Goal: Task Accomplishment & Management: Manage account settings

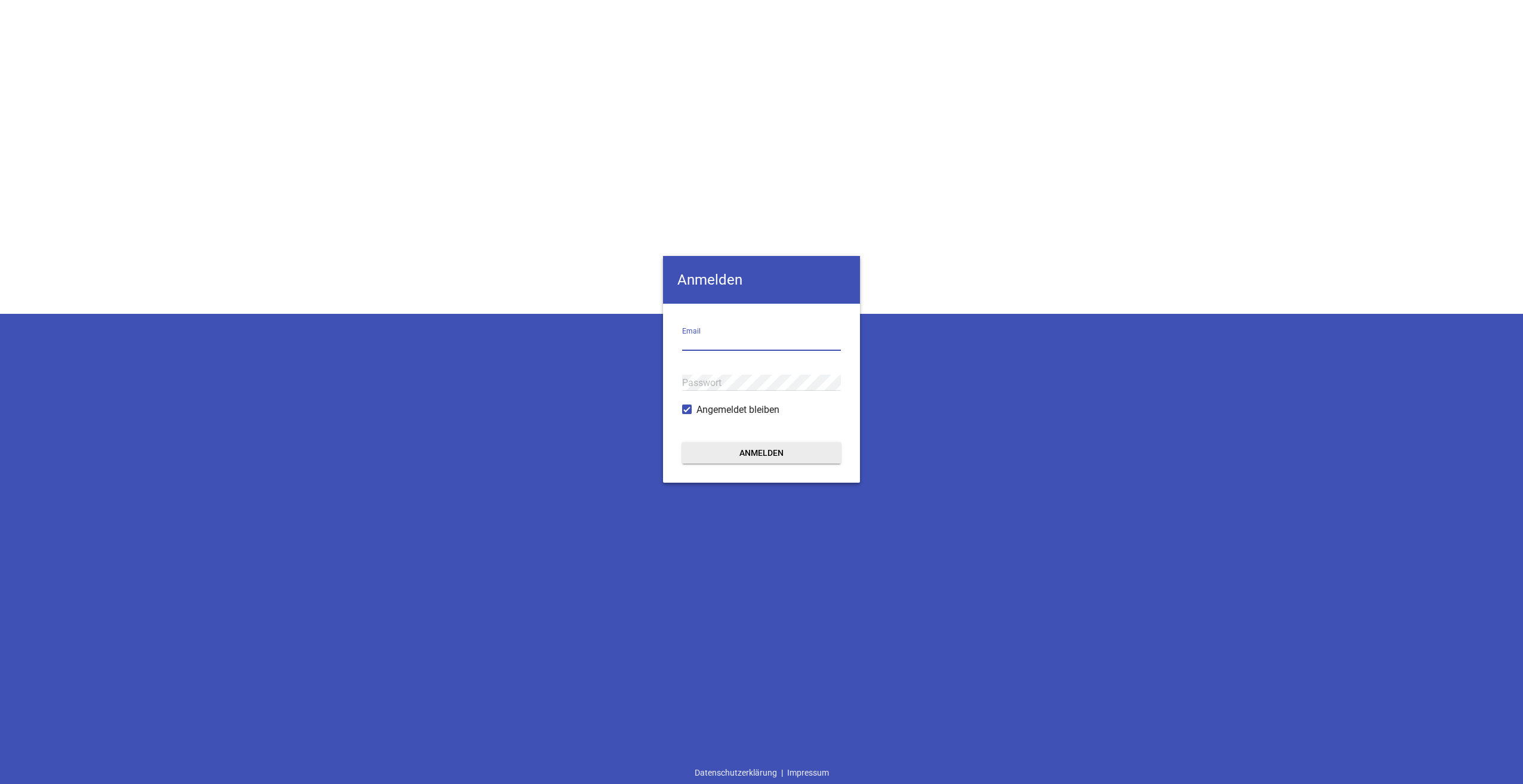
click at [765, 351] on input "email" at bounding box center [761, 342] width 159 height 16
type input "[PERSON_NAME][EMAIL_ADDRESS][DOMAIN_NAME]"
click at [682, 442] on button "Anmelden" at bounding box center [761, 452] width 159 height 21
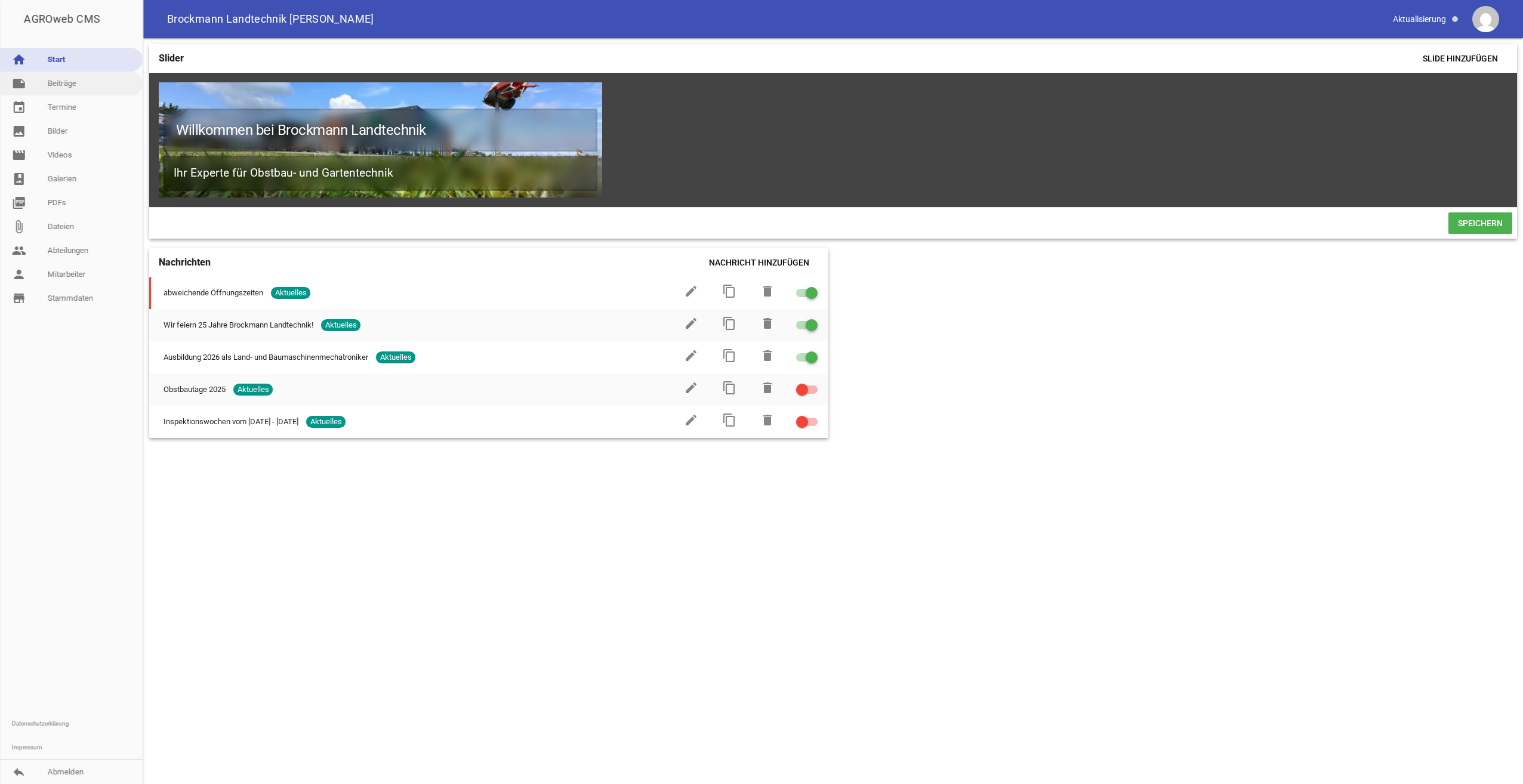
click at [59, 83] on link "note Beiträge" at bounding box center [71, 83] width 143 height 24
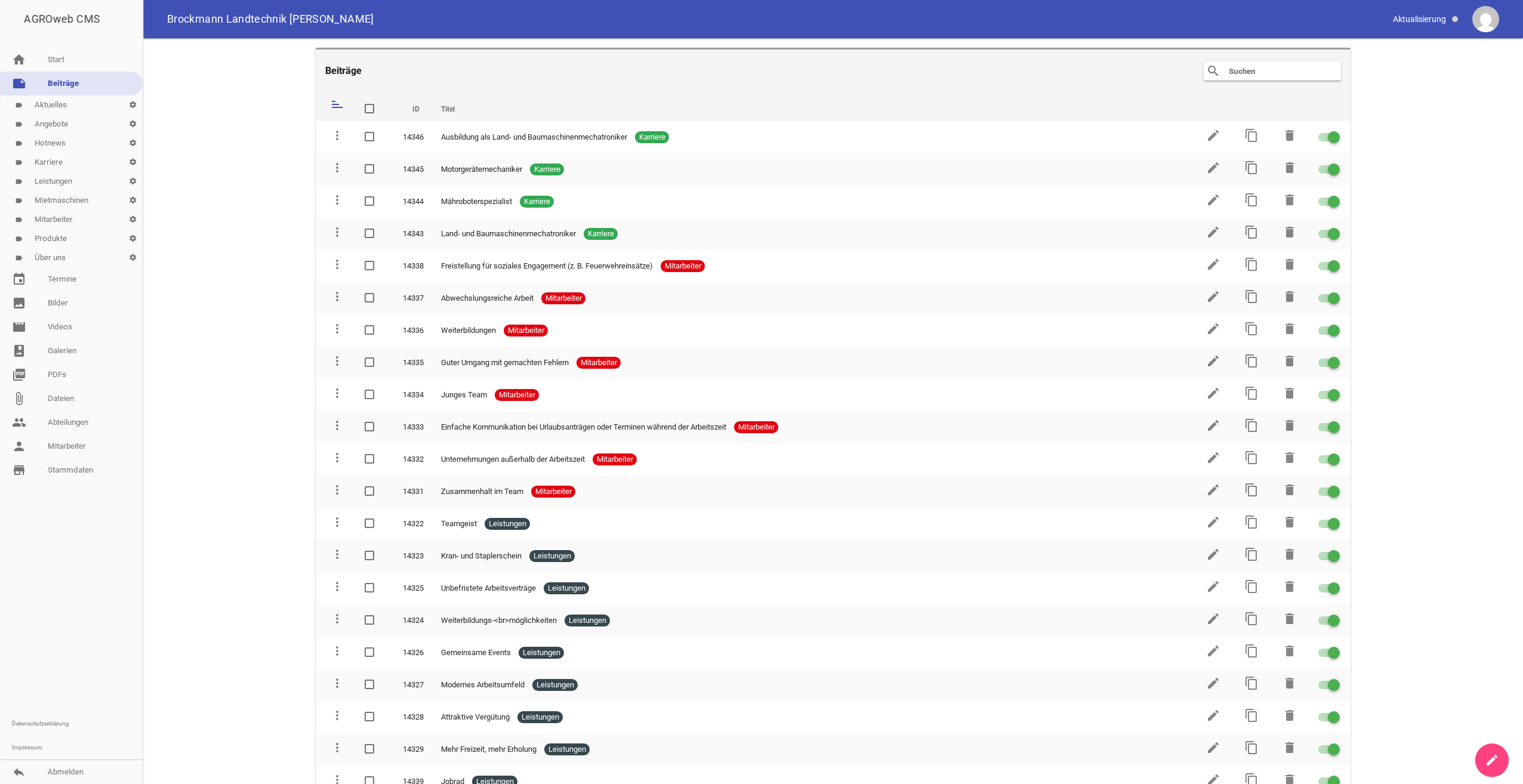
click at [66, 141] on link "label Hotnews settings" at bounding box center [71, 143] width 143 height 19
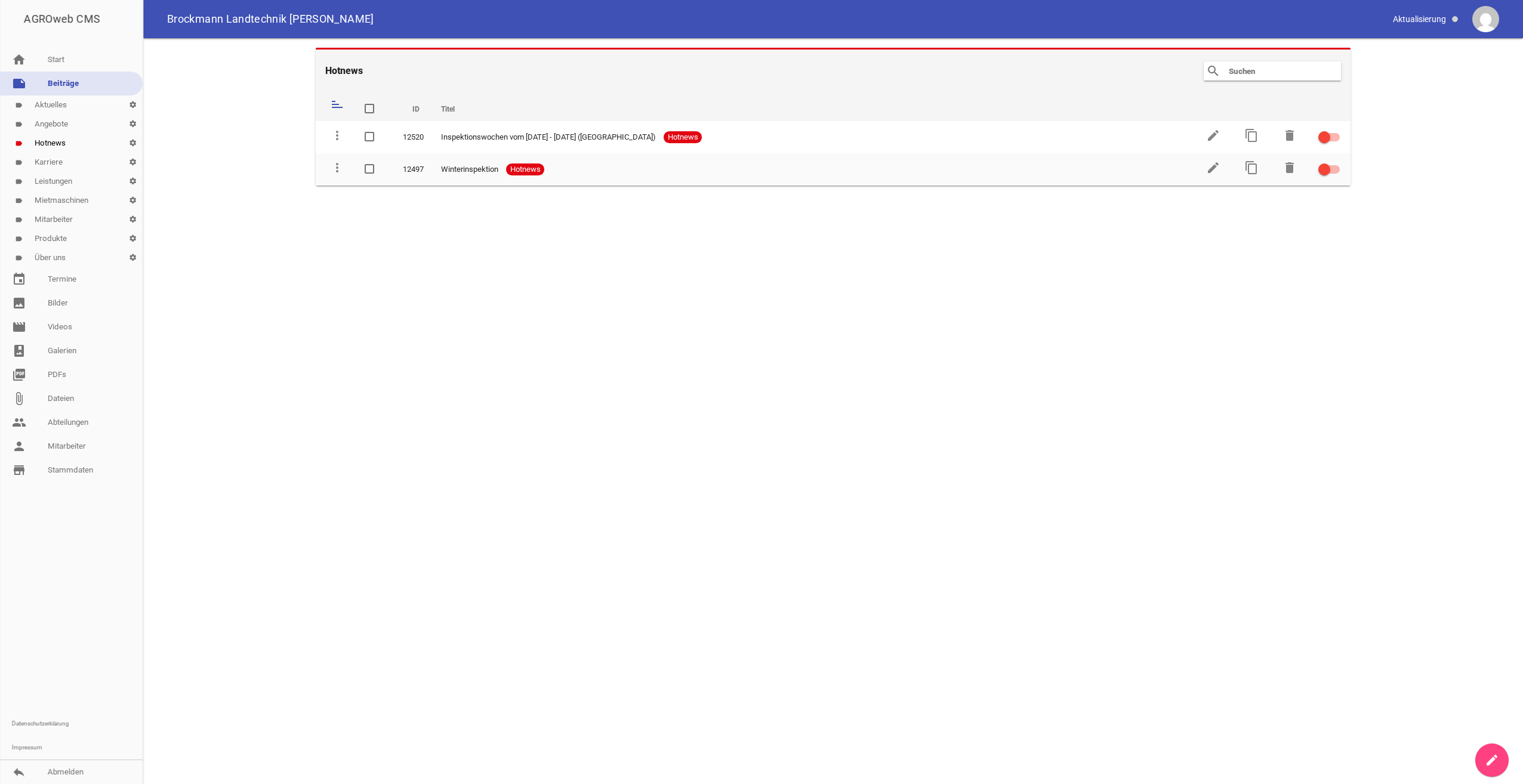
click at [62, 107] on link "label Aktuelles settings" at bounding box center [71, 105] width 143 height 19
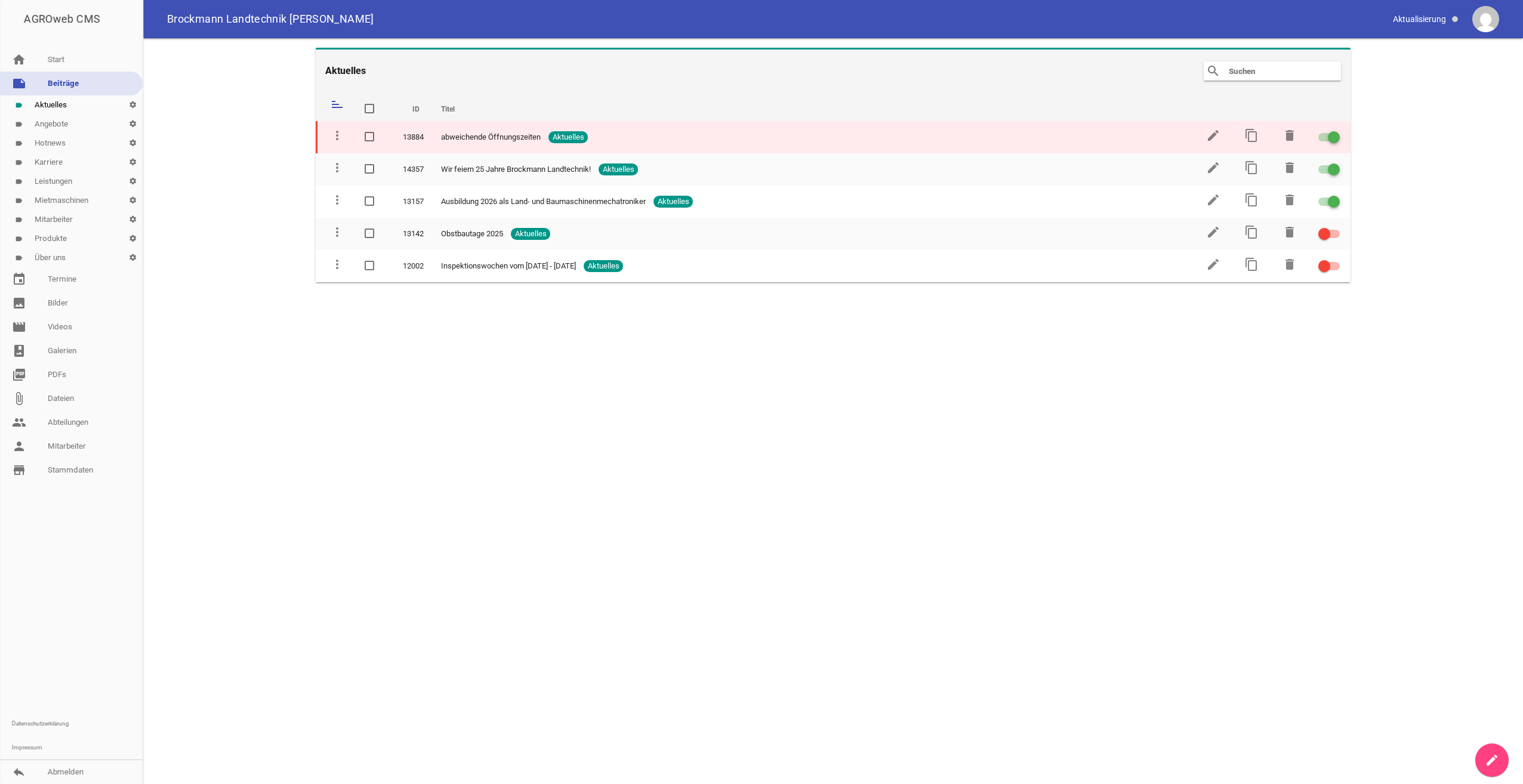
click at [453, 140] on span "abweichende Öffnungszeiten" at bounding box center [491, 137] width 100 height 12
click at [1212, 134] on icon "edit" at bounding box center [1213, 135] width 14 height 14
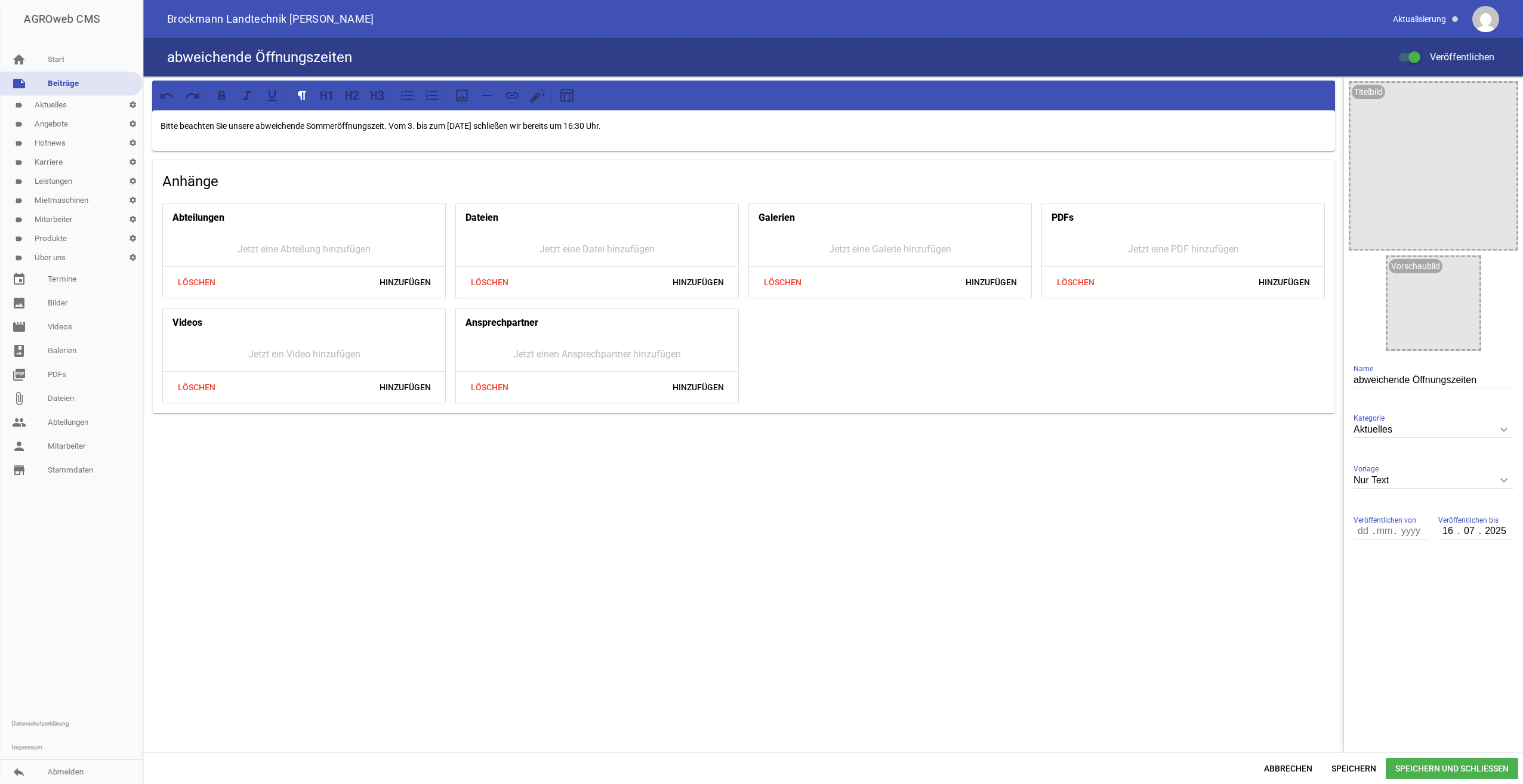
drag, startPoint x: 642, startPoint y: 123, endPoint x: 146, endPoint y: 129, distance: 496.0
click at [146, 129] on div "Bitte beachten Sie unsere abweichende Sommeröffnungszeit. Vom 3. bis zum [DATE]…" at bounding box center [743, 247] width 1201 height 342
click at [1354, 536] on input "number" at bounding box center [1363, 531] width 21 height 15
click at [1360, 533] on input "number" at bounding box center [1363, 531] width 21 height 15
click at [1358, 533] on input "number" at bounding box center [1363, 531] width 21 height 15
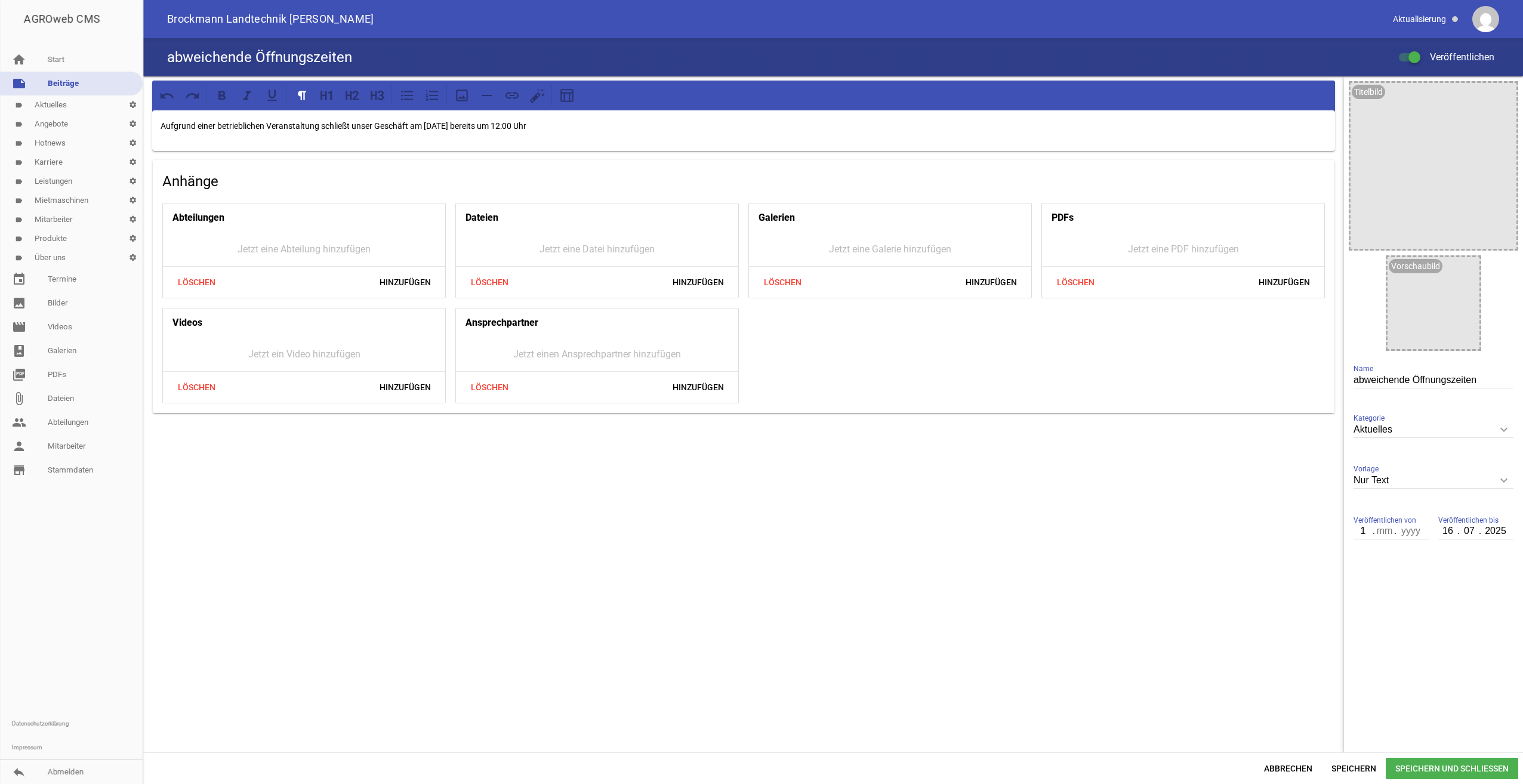
type input "15"
type input "10"
type input "2025"
type input "24"
type input "10"
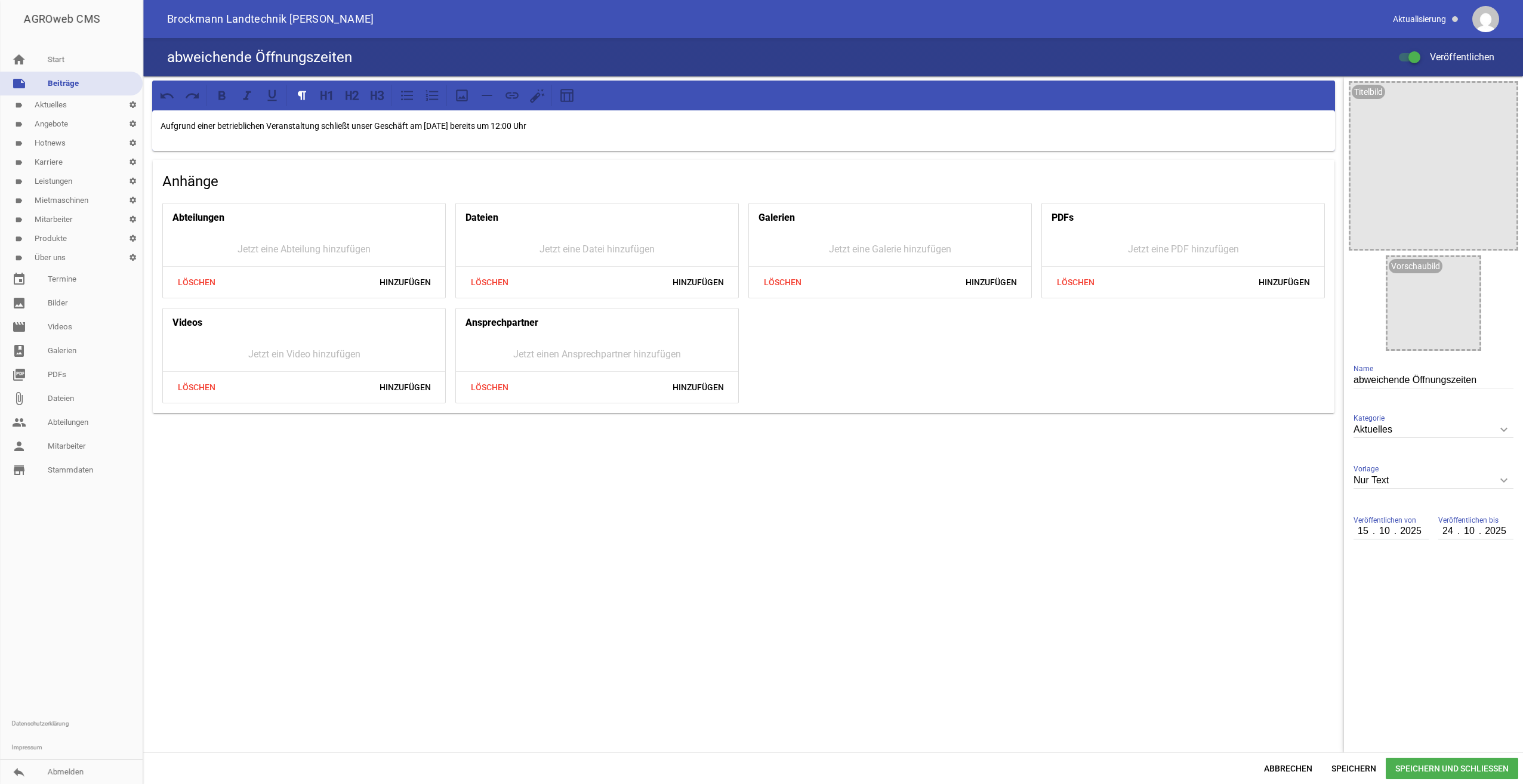
click at [424, 125] on p "Aufgrund einer betrieblichen Veranstaltung schließt unser Geschäft am [DATE] be…" at bounding box center [743, 126] width 1166 height 14
click at [500, 128] on p "Aufgrund einer betrieblichen Veranstaltung schließt unser Geschäft am [DATE] be…" at bounding box center [743, 126] width 1166 height 14
drag, startPoint x: 549, startPoint y: 122, endPoint x: 616, endPoint y: 128, distance: 67.3
click at [548, 122] on p "Aufgrund einer betrieblichen Veranstaltung schließt unser Geschäft am [DATE] be…" at bounding box center [743, 126] width 1166 height 14
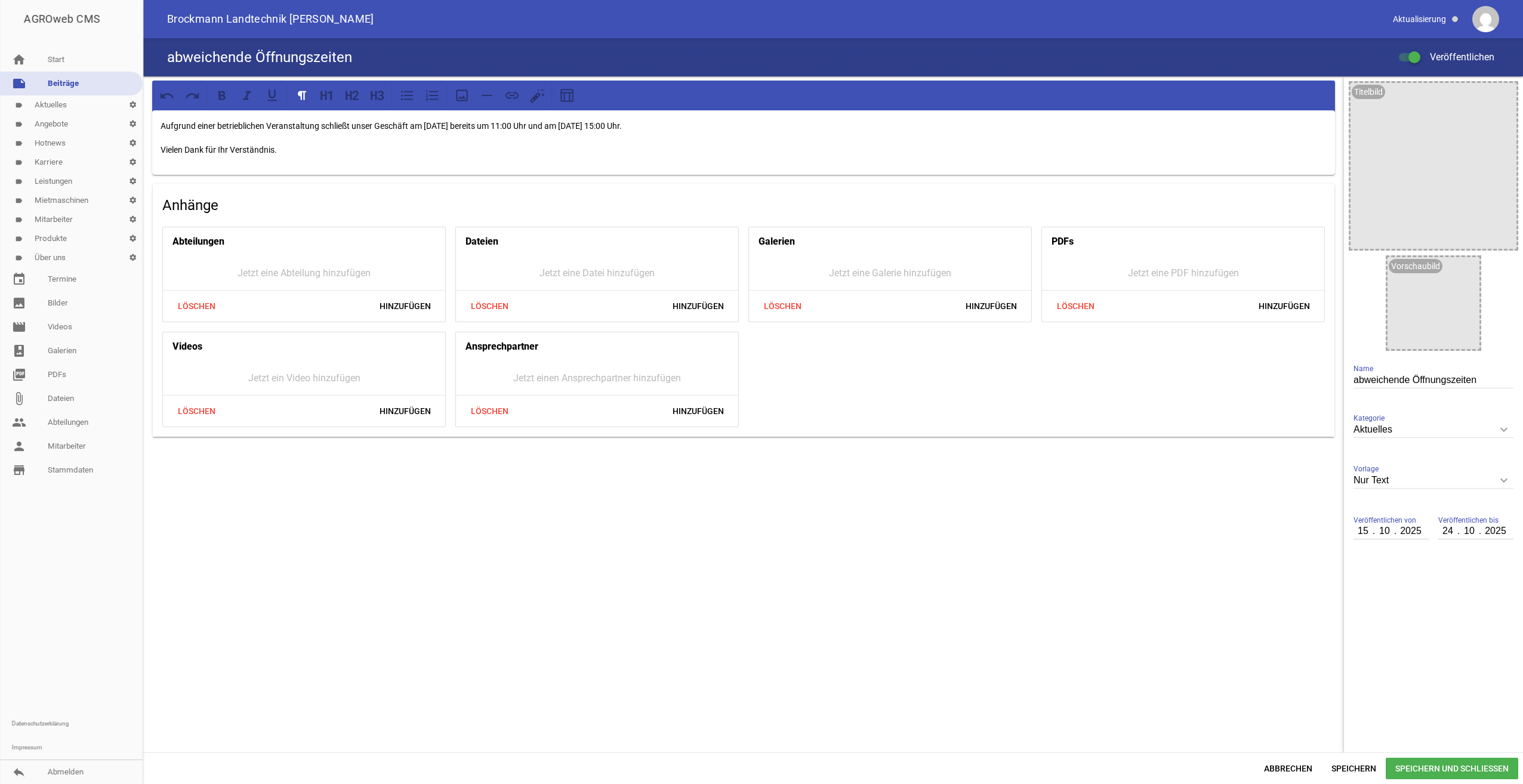
click at [1433, 768] on span "Speichern und Schließen" at bounding box center [1452, 768] width 132 height 21
